Goal: Information Seeking & Learning: Understand process/instructions

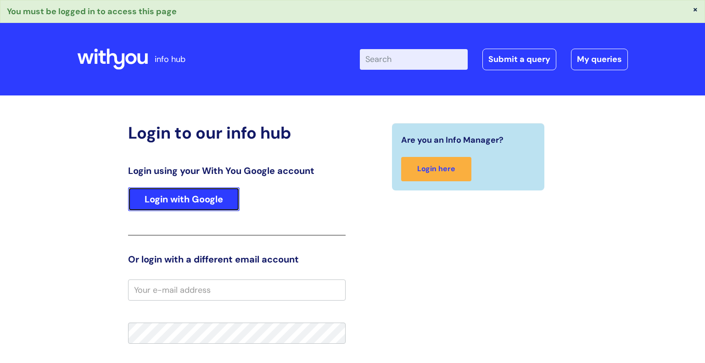
click at [183, 198] on link "Login with Google" at bounding box center [184, 199] width 112 height 24
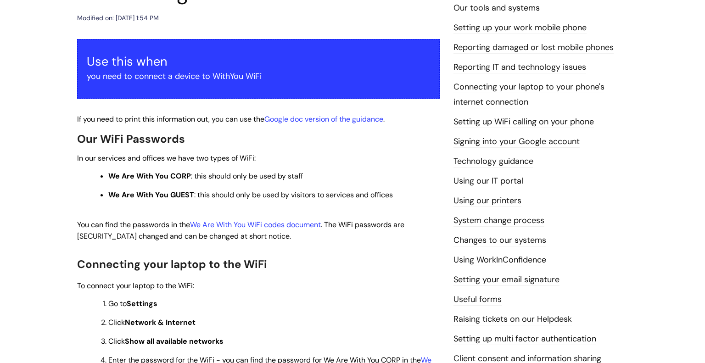
scroll to position [141, 0]
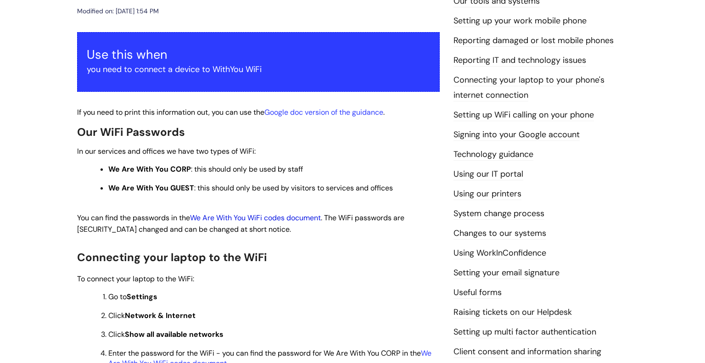
click at [276, 216] on link "We Are With You WiFi codes document" at bounding box center [255, 218] width 131 height 10
